Goal: Information Seeking & Learning: Compare options

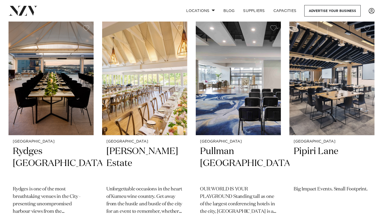
scroll to position [115, 0]
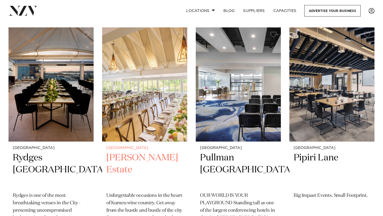
click at [128, 81] on img at bounding box center [144, 84] width 85 height 114
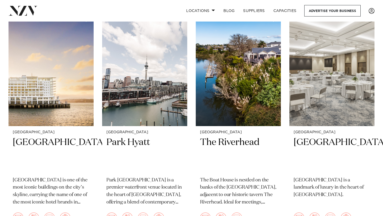
scroll to position [1276, 0]
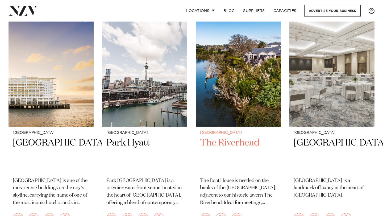
click at [243, 102] on img at bounding box center [238, 69] width 85 height 114
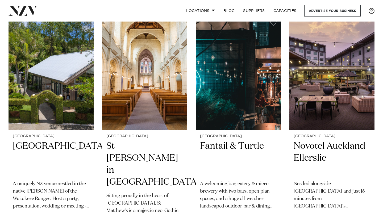
scroll to position [1503, 0]
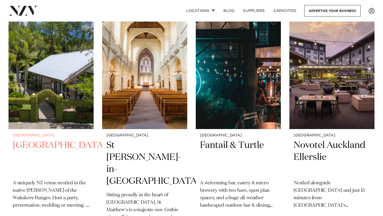
click at [63, 83] on img at bounding box center [51, 72] width 85 height 114
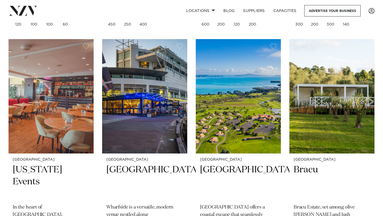
scroll to position [1722, 0]
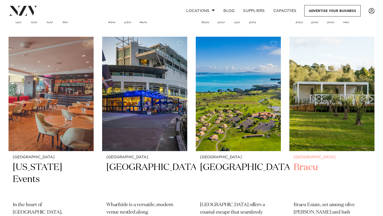
click at [324, 88] on img at bounding box center [331, 94] width 85 height 114
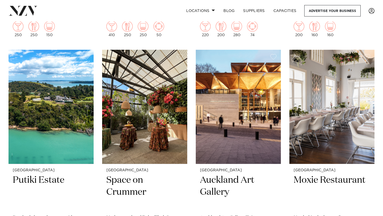
scroll to position [1942, 0]
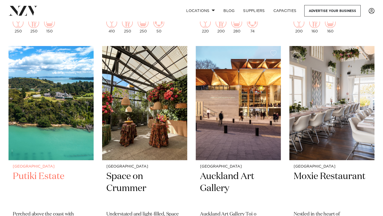
click at [72, 110] on img at bounding box center [51, 103] width 85 height 114
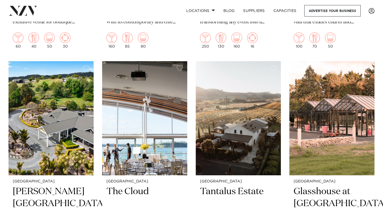
scroll to position [2161, 0]
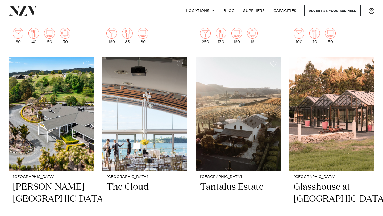
click at [72, 110] on img at bounding box center [51, 114] width 85 height 114
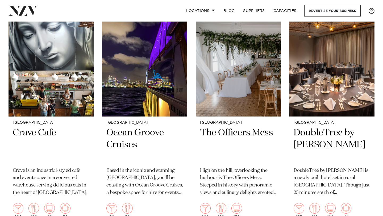
scroll to position [2646, 0]
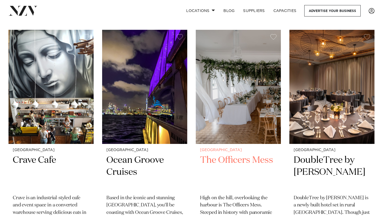
click at [250, 94] on img at bounding box center [238, 87] width 85 height 114
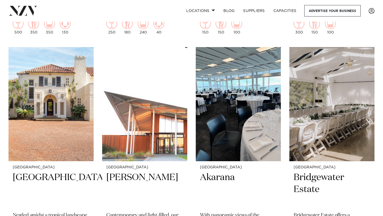
scroll to position [3088, 0]
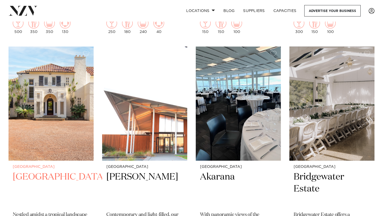
click at [68, 120] on img at bounding box center [51, 104] width 85 height 114
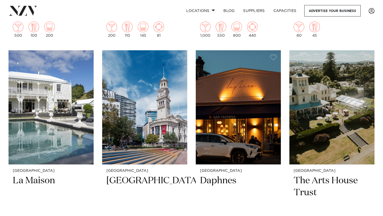
scroll to position [3772, 0]
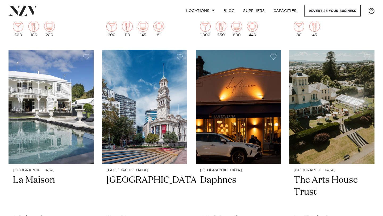
click at [68, 120] on img at bounding box center [51, 107] width 85 height 114
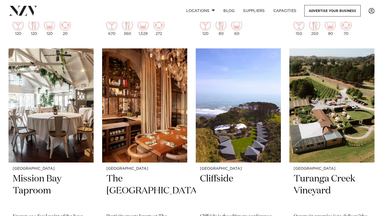
scroll to position [4003, 0]
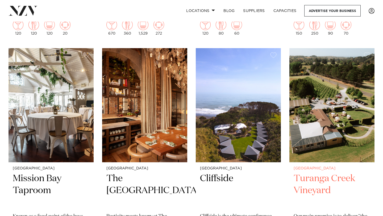
click at [351, 82] on img at bounding box center [331, 105] width 85 height 114
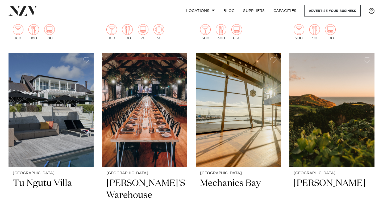
scroll to position [4458, 0]
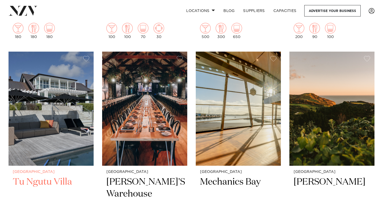
click at [71, 124] on img at bounding box center [51, 109] width 85 height 114
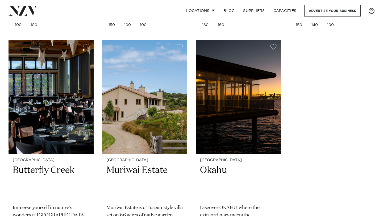
scroll to position [5157, 0]
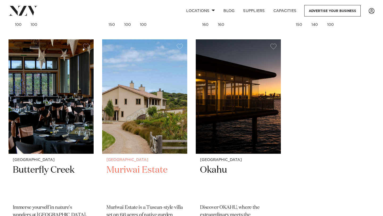
click at [147, 103] on img at bounding box center [144, 96] width 85 height 114
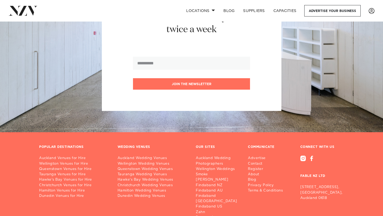
scroll to position [5533, 0]
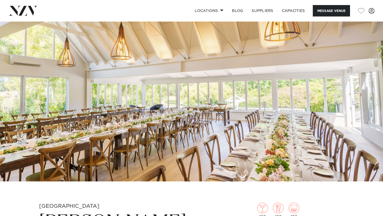
scroll to position [10, 0]
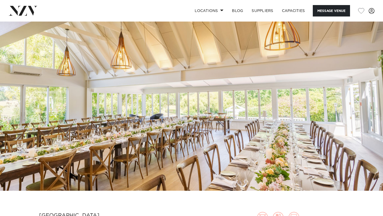
click at [343, 140] on img at bounding box center [191, 100] width 383 height 179
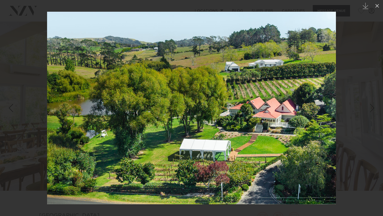
click at [351, 109] on div at bounding box center [191, 108] width 383 height 216
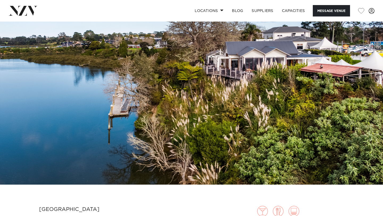
scroll to position [17, 0]
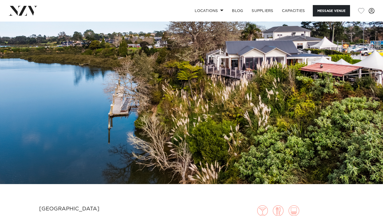
click at [175, 143] on img at bounding box center [191, 94] width 383 height 179
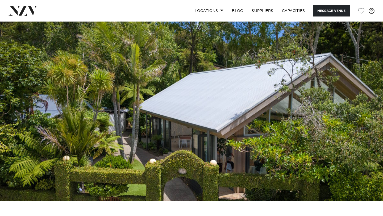
click at [226, 119] on img at bounding box center [191, 111] width 383 height 179
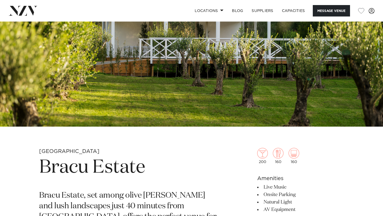
scroll to position [76, 0]
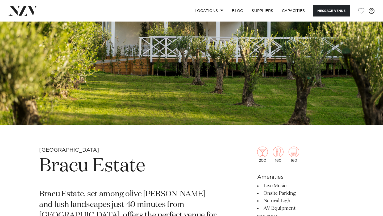
click at [157, 51] on img at bounding box center [191, 35] width 383 height 179
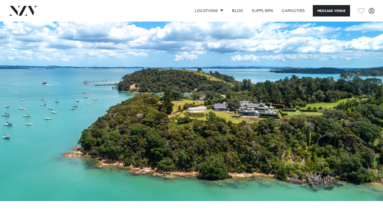
click at [201, 103] on img at bounding box center [191, 111] width 383 height 179
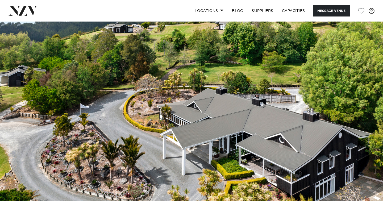
click at [223, 103] on img at bounding box center [191, 111] width 383 height 179
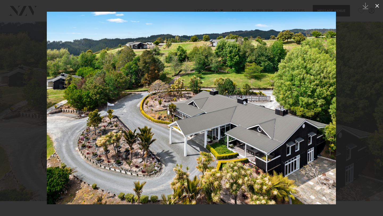
click at [377, 10] on button at bounding box center [377, 6] width 12 height 12
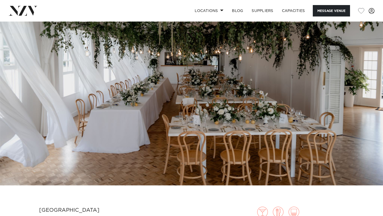
scroll to position [16, 0]
click at [260, 106] on img at bounding box center [191, 95] width 383 height 179
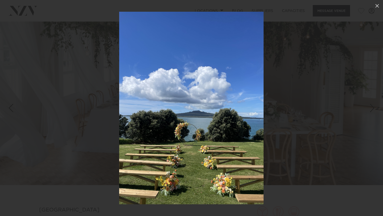
click at [337, 107] on div at bounding box center [191, 108] width 383 height 216
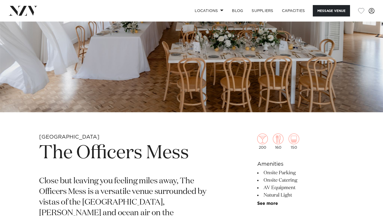
scroll to position [89, 0]
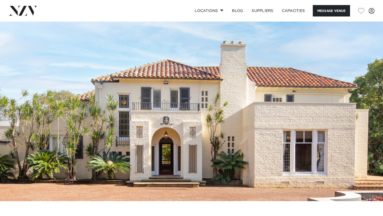
click at [230, 106] on img at bounding box center [191, 111] width 383 height 179
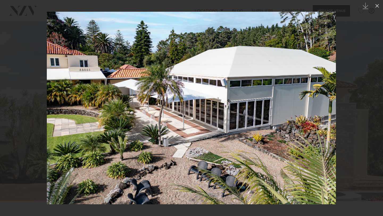
click at [344, 87] on div at bounding box center [191, 108] width 383 height 216
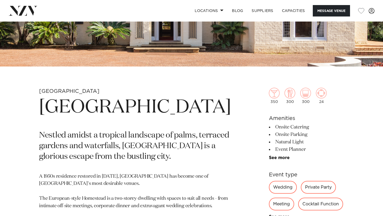
scroll to position [136, 0]
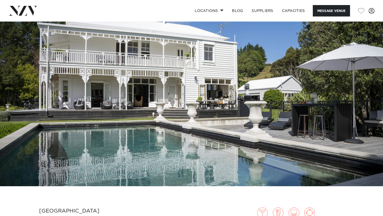
scroll to position [15, 0]
click at [242, 126] on img at bounding box center [191, 96] width 383 height 179
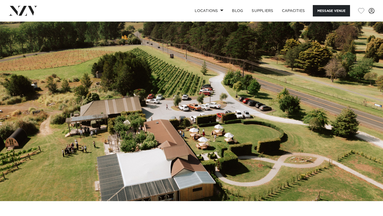
click at [248, 104] on img at bounding box center [191, 111] width 383 height 179
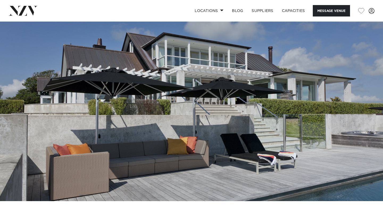
click at [220, 88] on img at bounding box center [191, 111] width 383 height 179
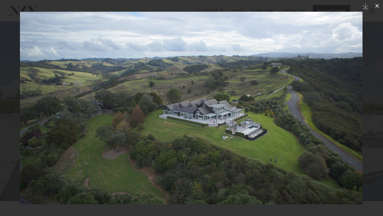
click at [375, 6] on icon at bounding box center [377, 6] width 6 height 6
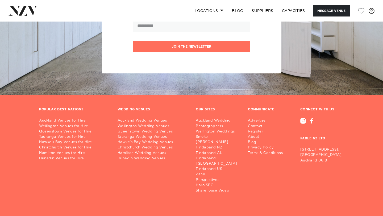
scroll to position [1090, 0]
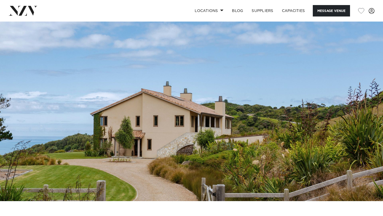
click at [244, 115] on img at bounding box center [191, 111] width 383 height 179
